Goal: Task Accomplishment & Management: Use online tool/utility

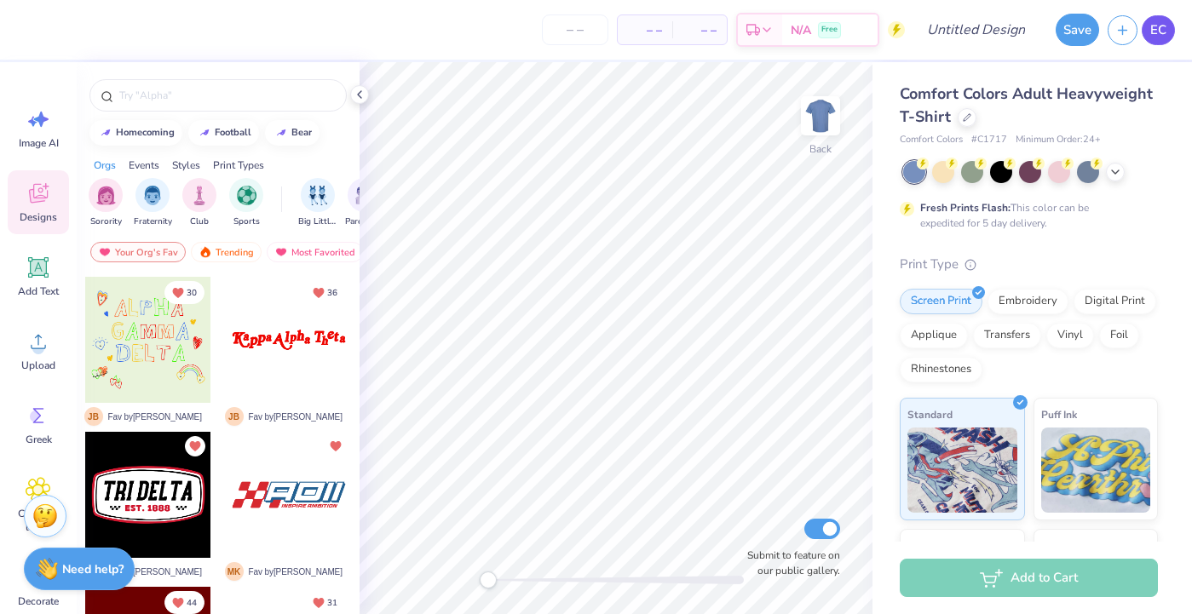
click at [1155, 31] on span "EC" at bounding box center [1158, 30] width 16 height 20
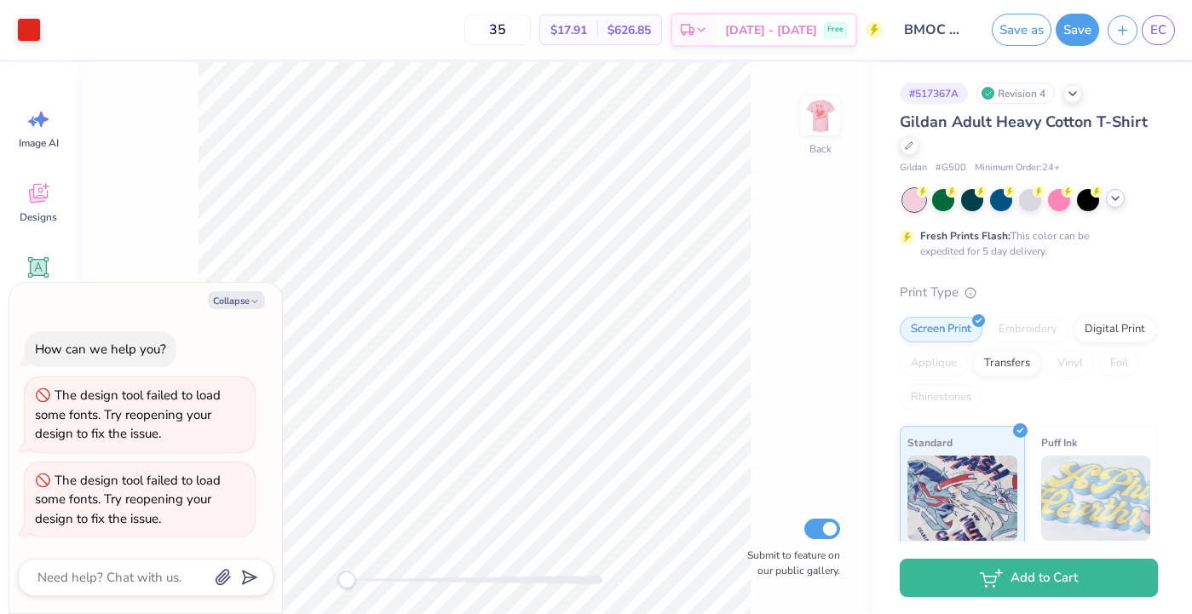
click at [1113, 197] on polyline at bounding box center [1115, 198] width 7 height 3
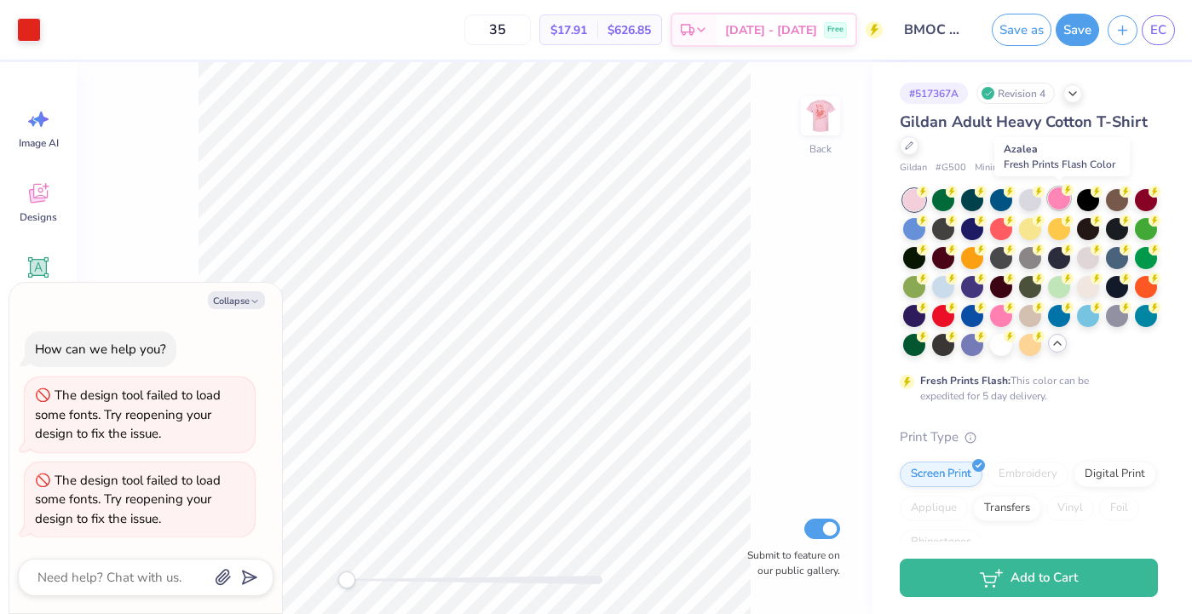
click at [1056, 193] on div at bounding box center [1059, 198] width 22 height 22
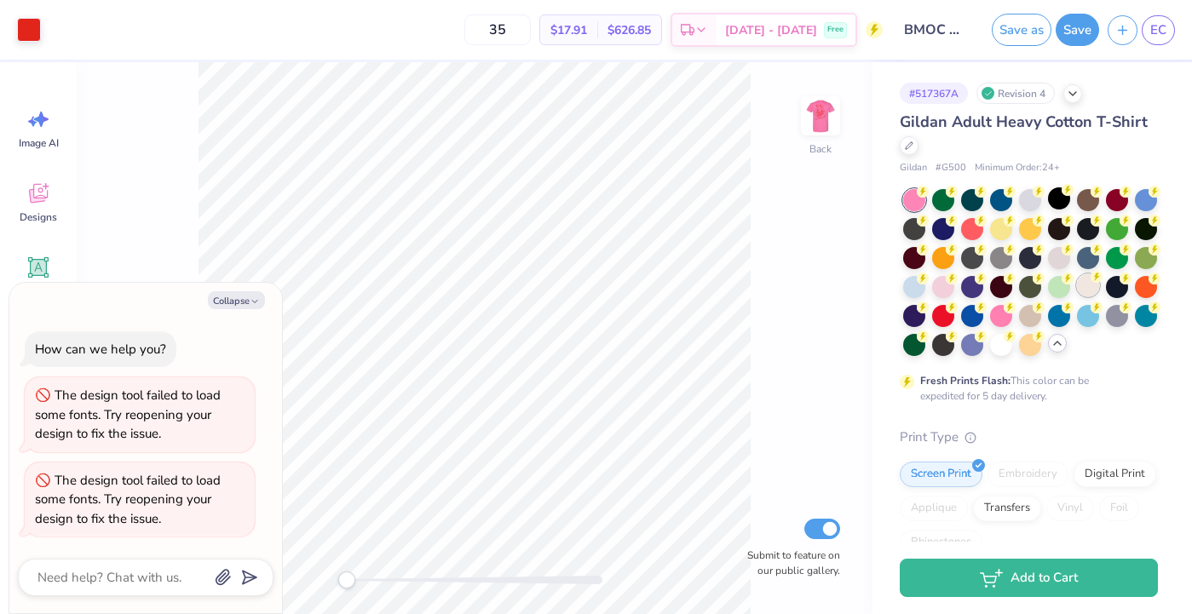
click at [1090, 282] on div at bounding box center [1088, 285] width 22 height 22
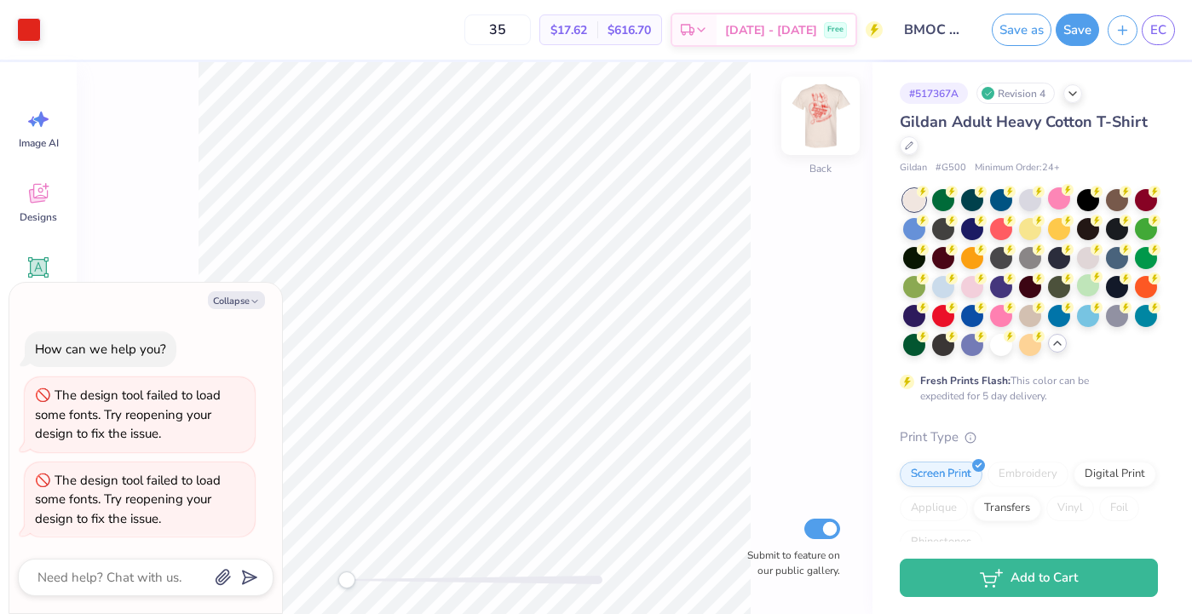
click at [807, 128] on img at bounding box center [820, 116] width 68 height 68
click at [810, 127] on img at bounding box center [820, 116] width 68 height 68
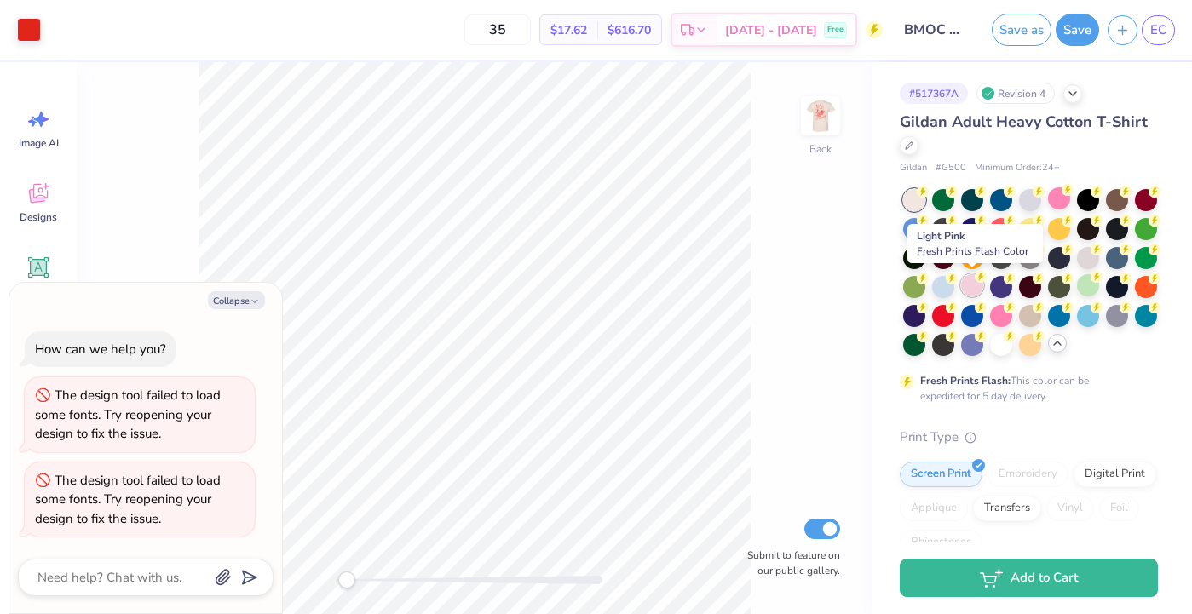
click at [970, 284] on div at bounding box center [972, 285] width 22 height 22
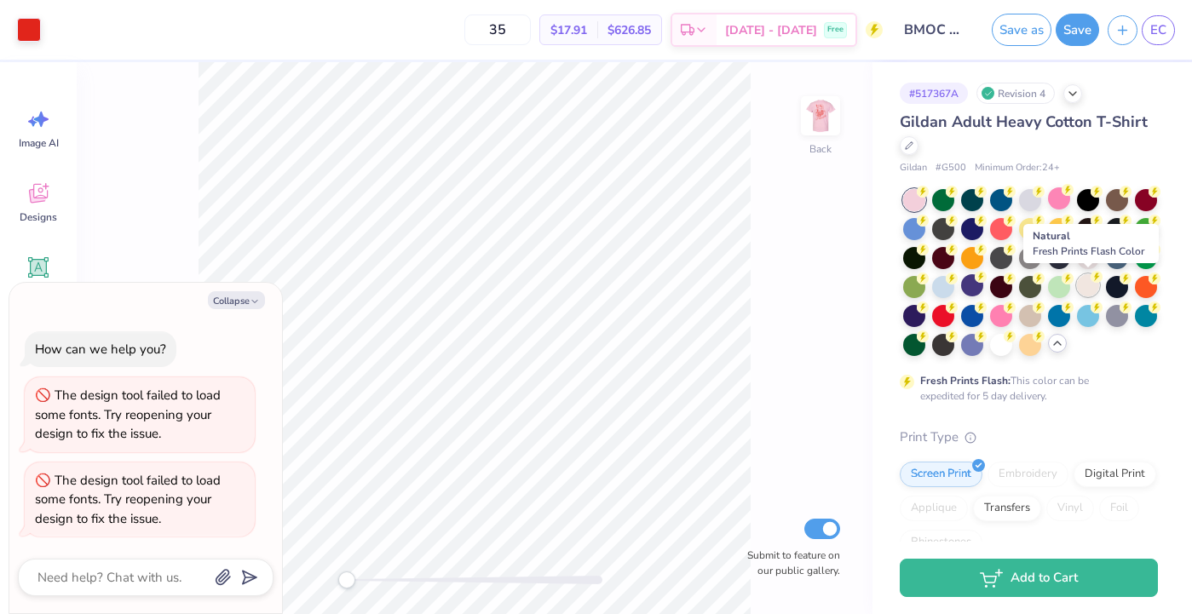
click at [1090, 283] on div at bounding box center [1088, 285] width 22 height 22
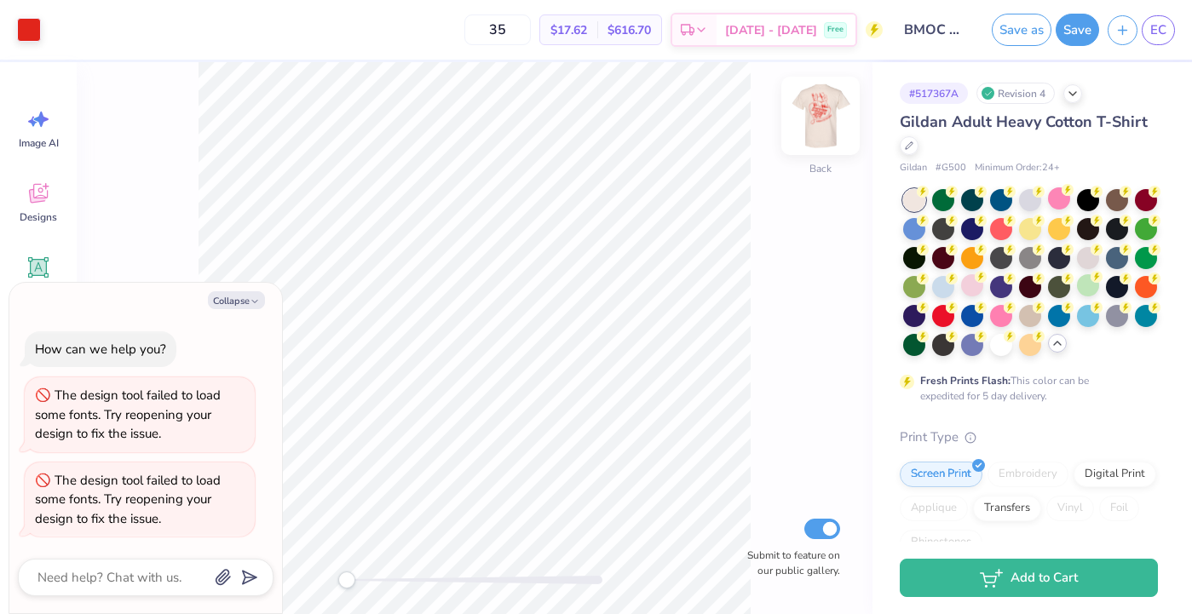
click at [818, 118] on img at bounding box center [820, 116] width 68 height 68
click at [1059, 198] on div at bounding box center [1059, 198] width 22 height 22
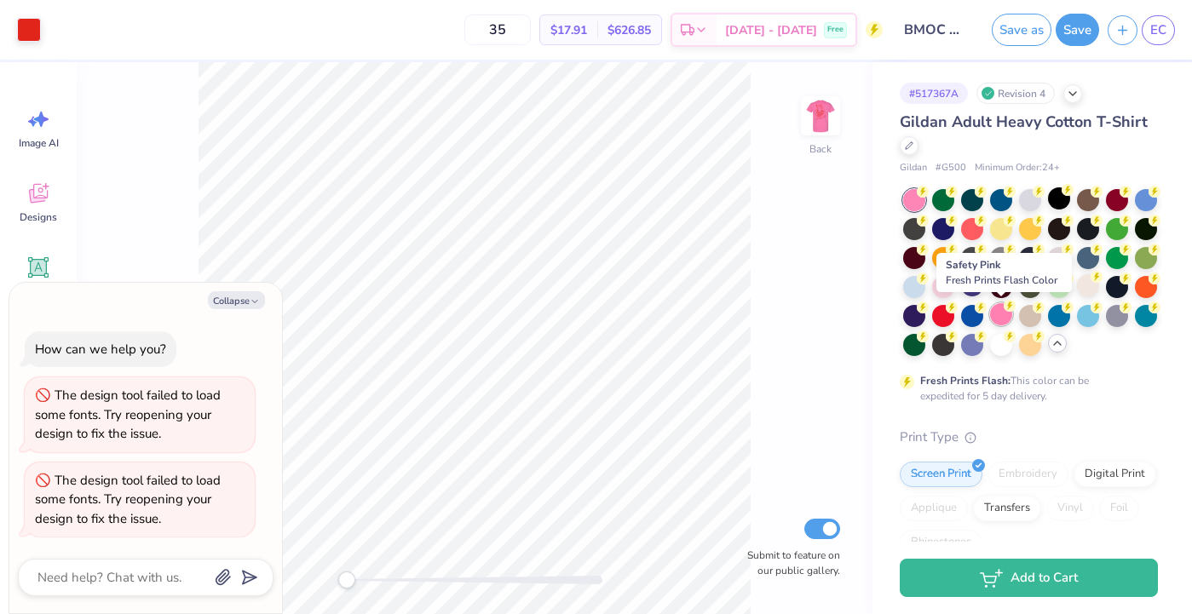
click at [994, 318] on div at bounding box center [1001, 314] width 22 height 22
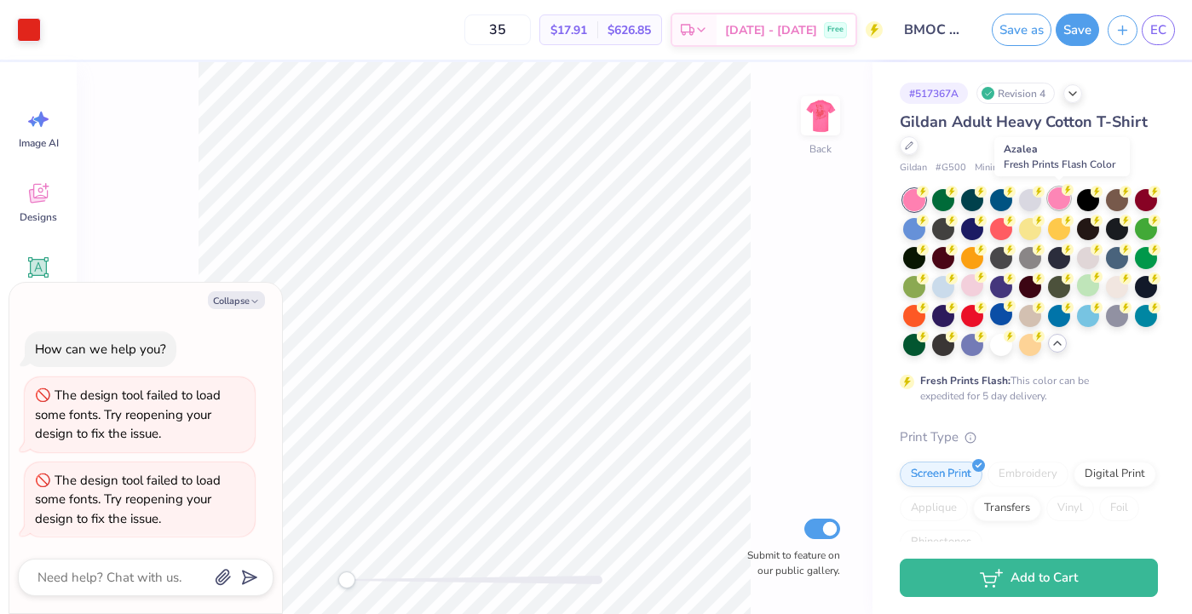
click at [1059, 193] on div at bounding box center [1059, 198] width 22 height 22
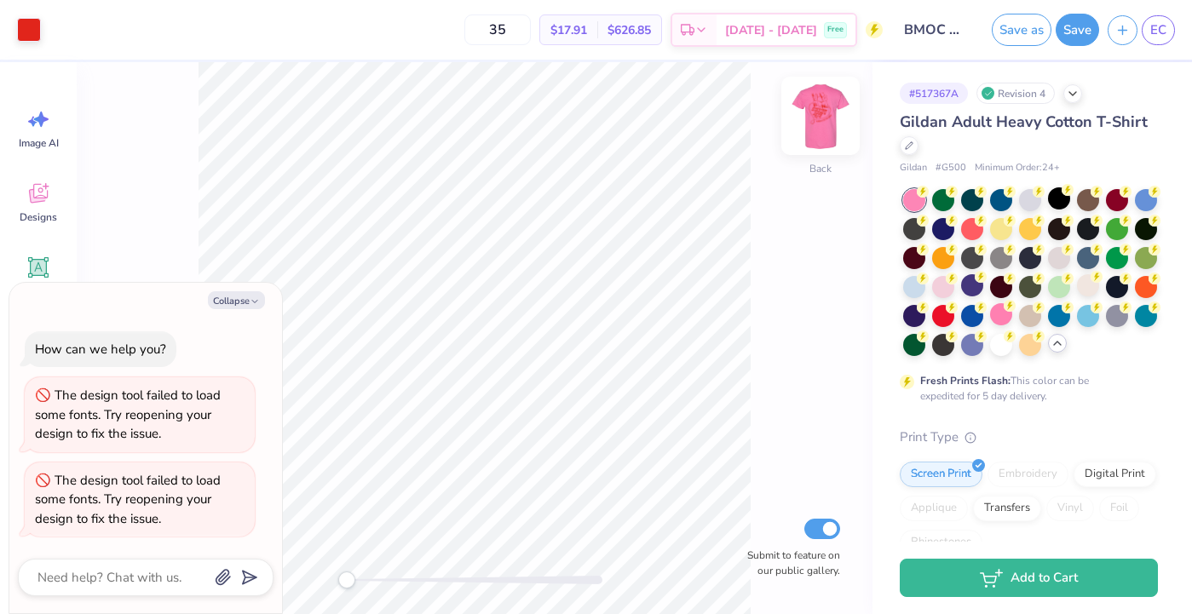
click at [829, 127] on img at bounding box center [820, 116] width 68 height 68
click at [821, 124] on img at bounding box center [820, 116] width 68 height 68
click at [826, 125] on img at bounding box center [820, 116] width 68 height 68
click at [246, 300] on button "Collapse" at bounding box center [236, 300] width 57 height 18
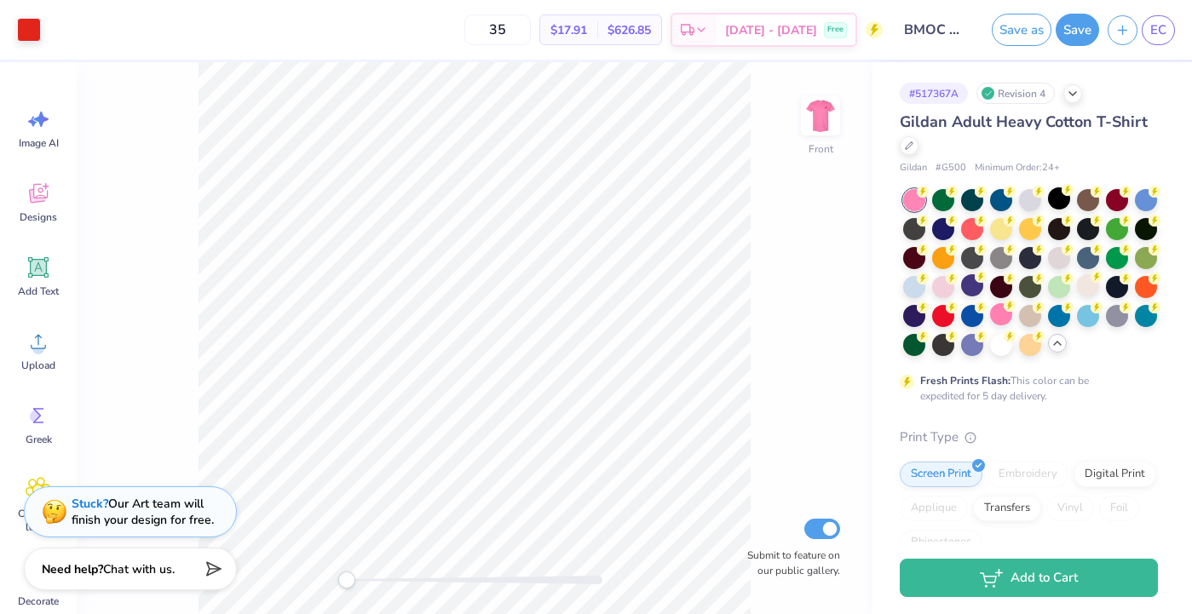
type textarea "x"
click at [1091, 288] on div at bounding box center [1088, 285] width 22 height 22
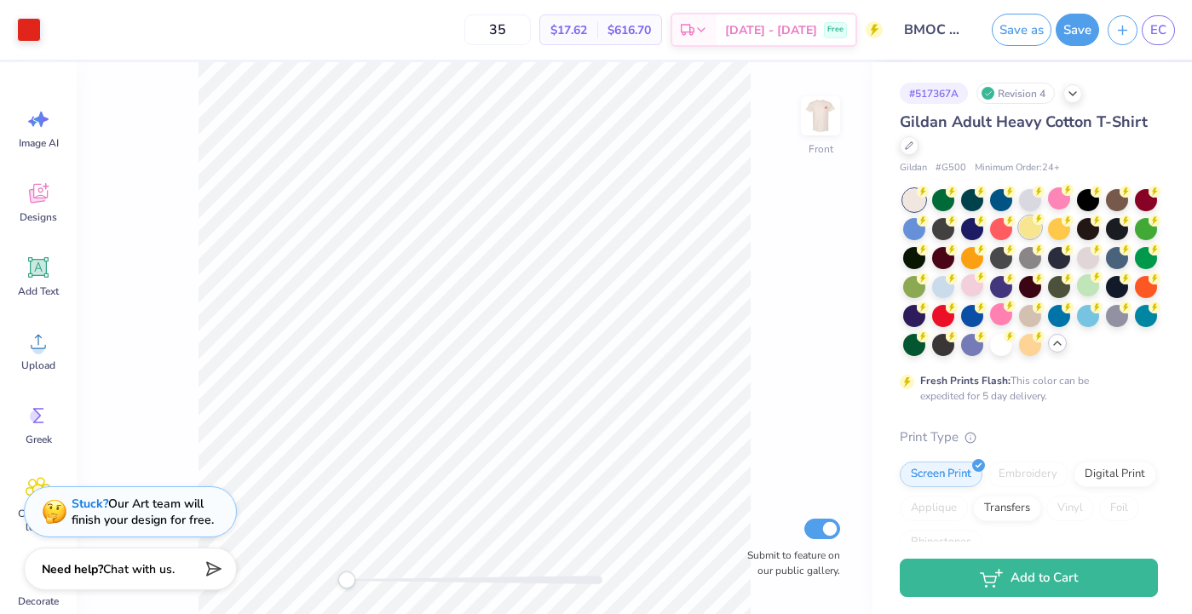
click at [1028, 220] on div at bounding box center [1030, 227] width 22 height 22
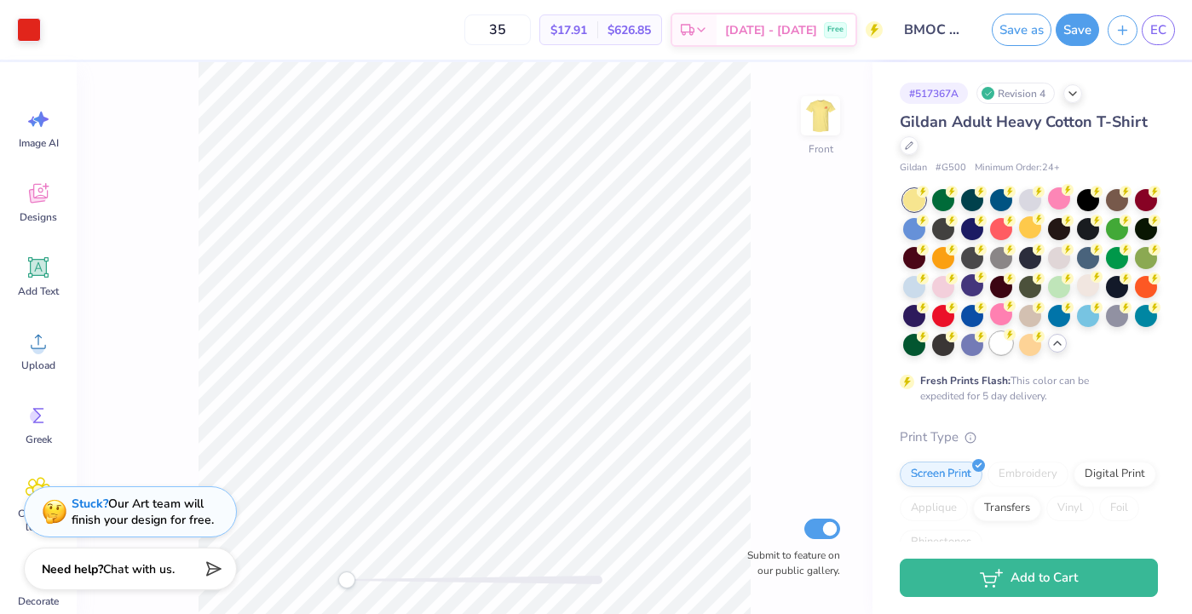
click at [1001, 341] on div at bounding box center [1001, 343] width 22 height 22
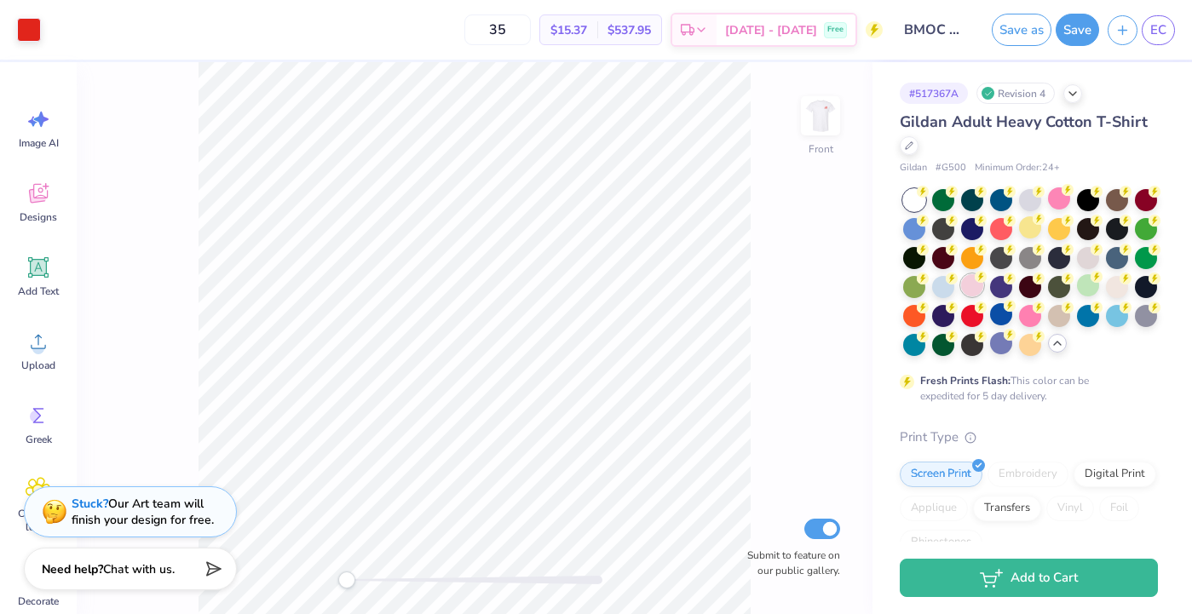
click at [975, 279] on icon at bounding box center [981, 277] width 12 height 12
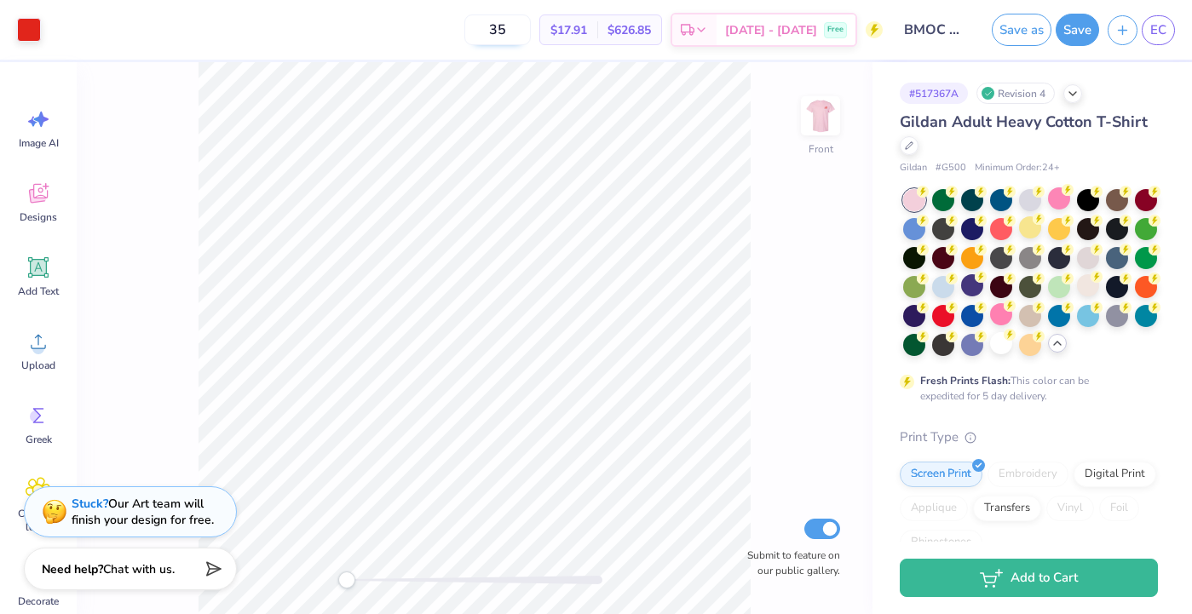
click at [531, 26] on input "35" at bounding box center [497, 29] width 66 height 31
type input "3"
type input "25"
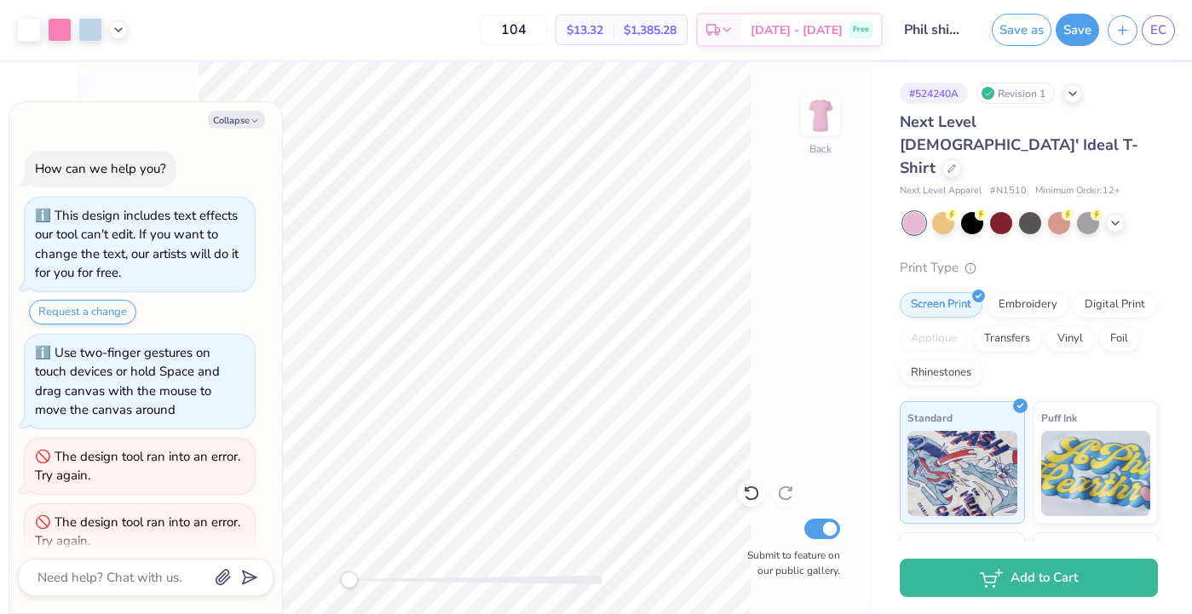
scroll to position [1423, 0]
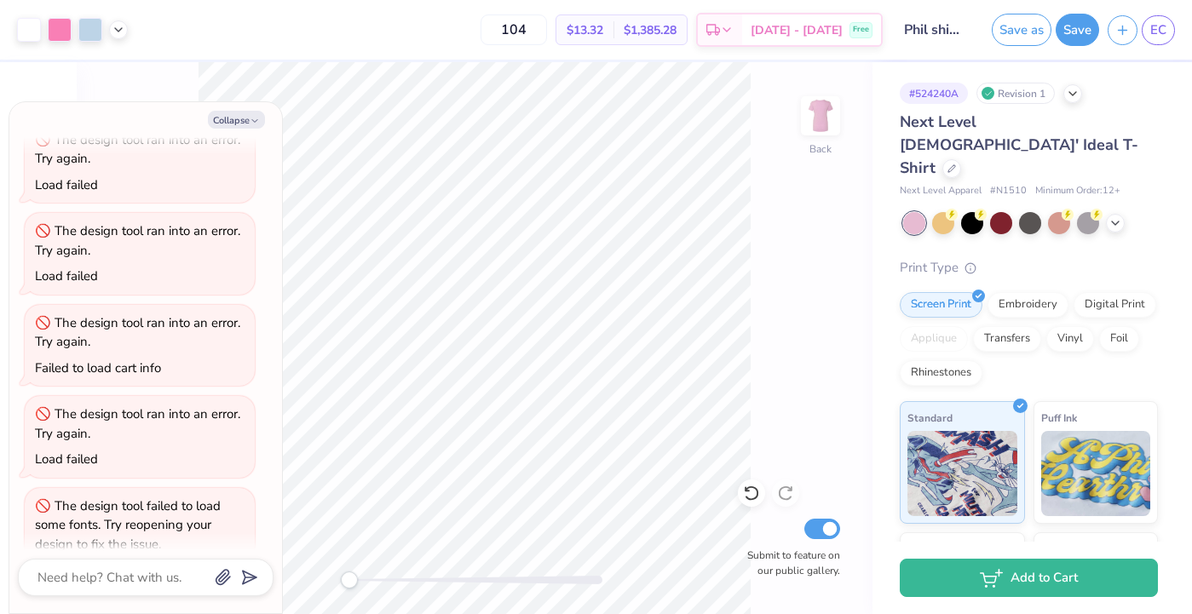
type textarea "x"
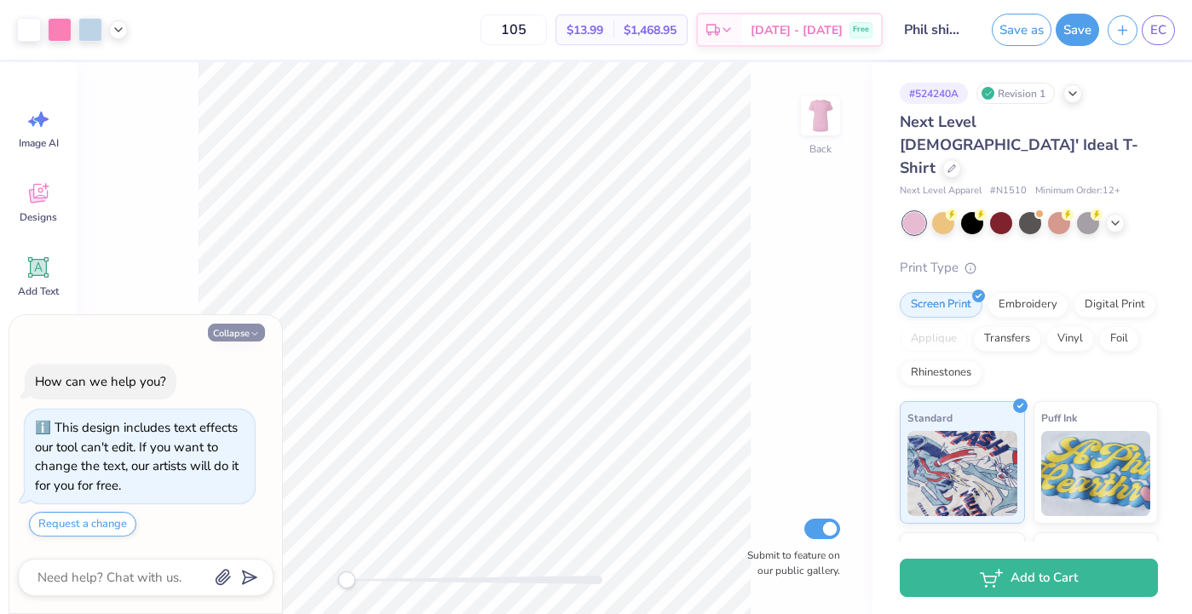
click at [221, 329] on button "Collapse" at bounding box center [236, 333] width 57 height 18
type textarea "x"
